Goal: Navigation & Orientation: Find specific page/section

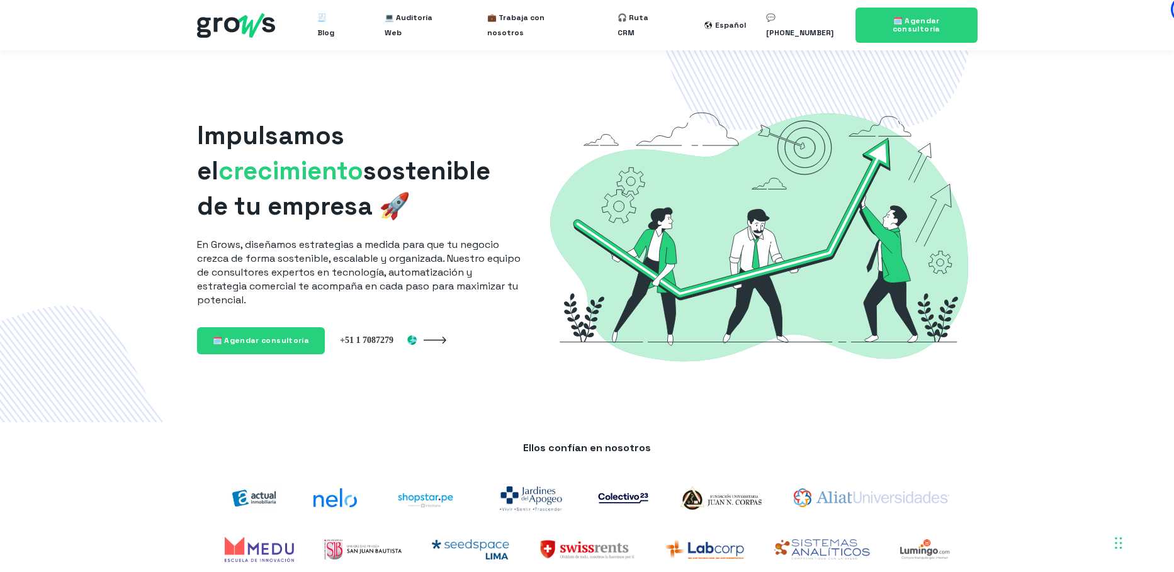
scroll to position [174, 0]
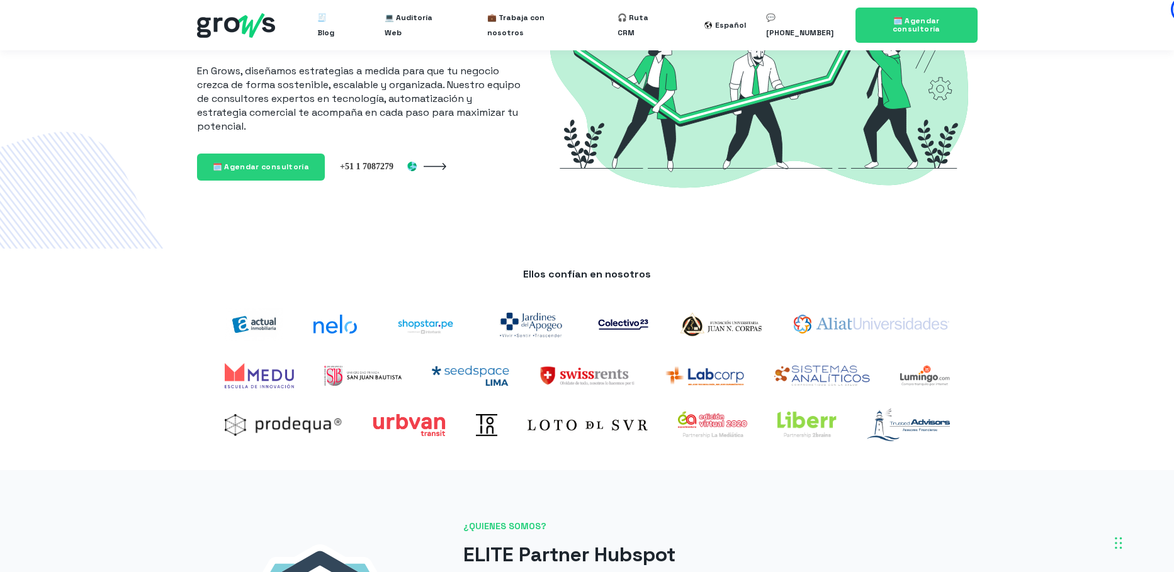
click at [45, 115] on div "Impulsamos el crecimiento sostenible de tu empresa 🚀 En Grows, diseñamos estrat…" at bounding box center [587, 63] width 1149 height 372
click at [817, 28] on span "💬 +51965620350" at bounding box center [803, 25] width 74 height 40
click at [647, 25] on span "🎧 Ruta CRM" at bounding box center [641, 25] width 47 height 40
click at [426, 23] on span "💻 Auditoría Web" at bounding box center [416, 25] width 62 height 40
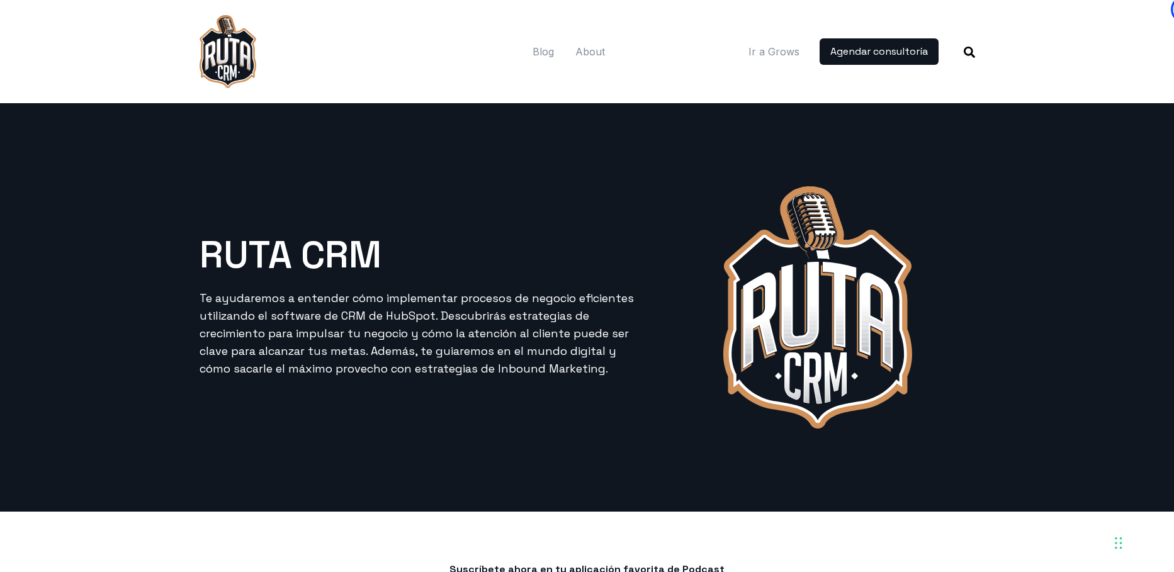
click at [519, 308] on p "Te ayudaremos a entender cómo implementar procesos de negocio eficientes utiliz…" at bounding box center [423, 334] width 446 height 88
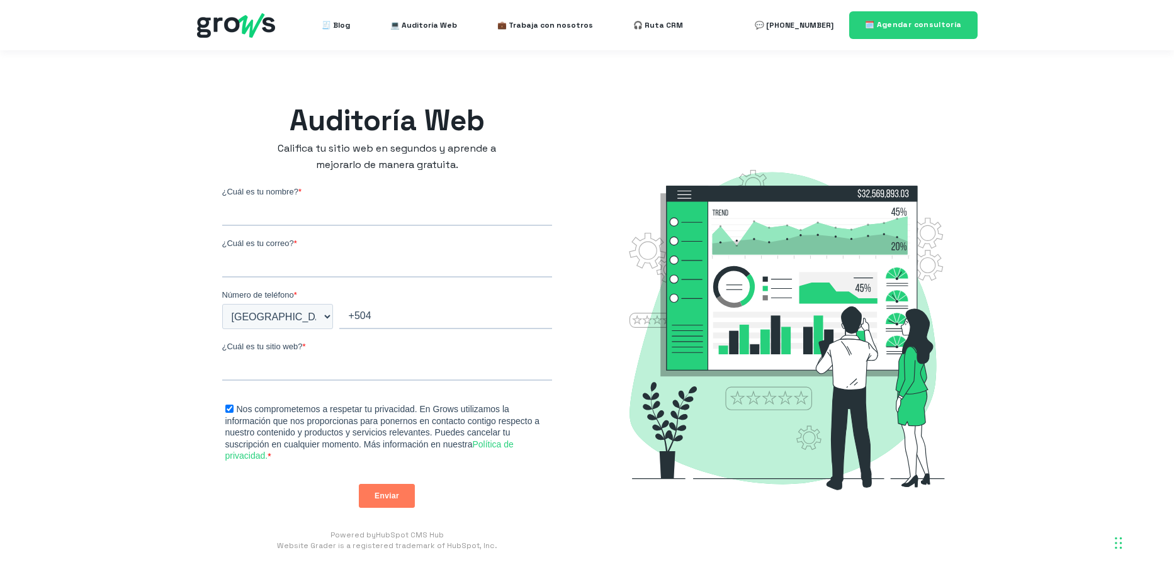
select select "HN"
click at [269, 310] on select "* Afghanistan (‫افغانستان‬‎) Albania (Shqipëri) Algeria (‫الجزائر‬‎) American S…" at bounding box center [277, 316] width 111 height 25
drag, startPoint x: 269, startPoint y: 306, endPoint x: 560, endPoint y: 254, distance: 295.5
click at [560, 254] on div "Auditoría Web Califica tu sitio web en segundos y aprende a mejorarlo de manera…" at bounding box center [387, 333] width 355 height 490
click at [527, 174] on div "Auditoría Web Califica tu sitio web en segundos y aprende a mejorarlo de manera…" at bounding box center [387, 333] width 355 height 490
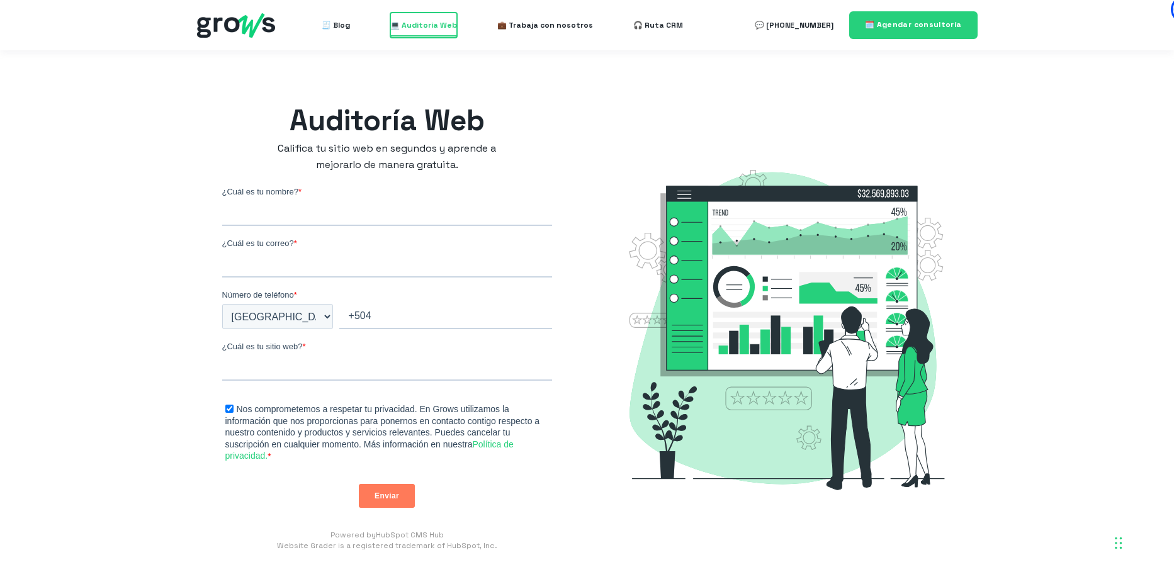
click at [444, 28] on span "💻 Auditoría Web" at bounding box center [423, 25] width 67 height 25
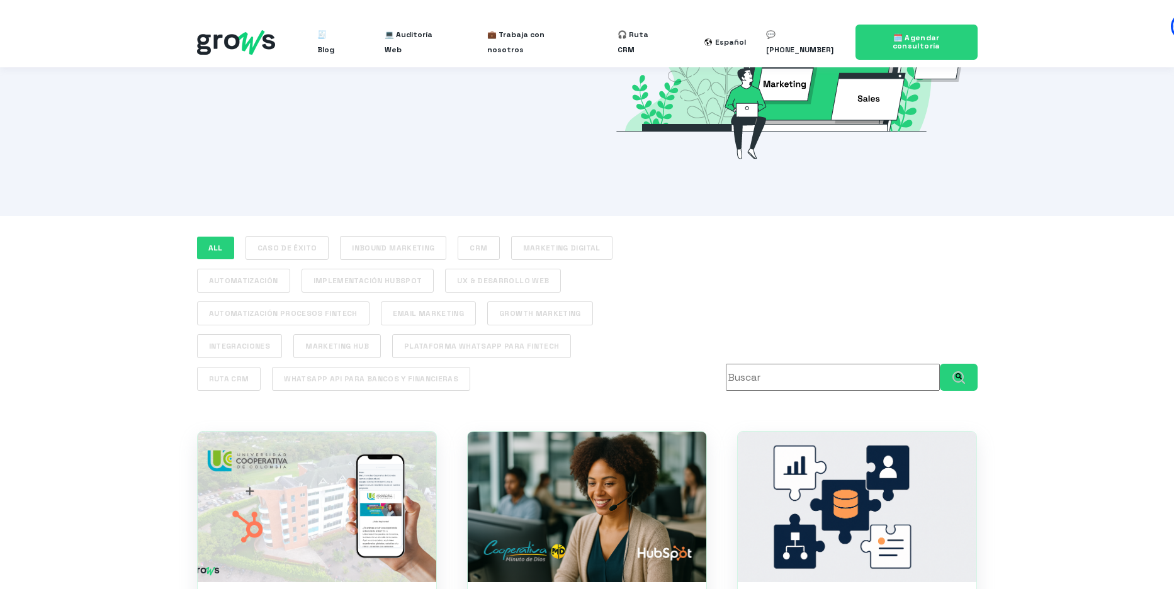
scroll to position [174, 0]
